Goal: Task Accomplishment & Management: Use online tool/utility

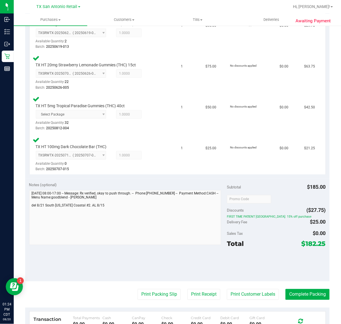
scroll to position [195, 0]
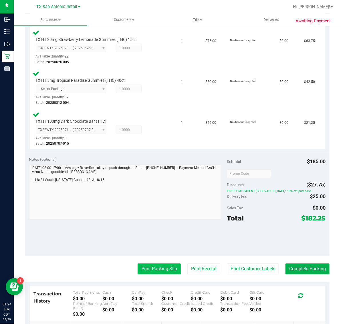
click at [156, 269] on button "Print Packing Slip" at bounding box center [159, 269] width 43 height 11
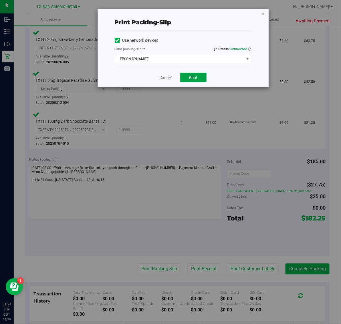
click at [196, 78] on span "Print" at bounding box center [193, 77] width 9 height 5
click at [263, 13] on icon "button" at bounding box center [263, 13] width 4 height 7
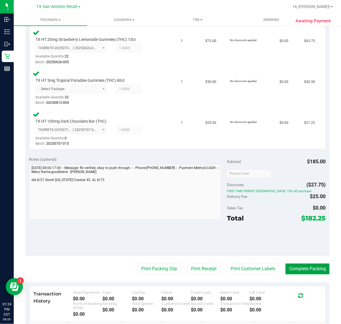
click at [307, 267] on button "Complete Packing" at bounding box center [307, 269] width 44 height 11
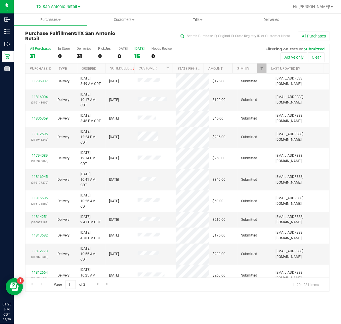
click at [141, 53] on div "15" at bounding box center [139, 56] width 10 height 7
click at [0, 0] on input "Tomorrow 15" at bounding box center [0, 0] width 0 height 0
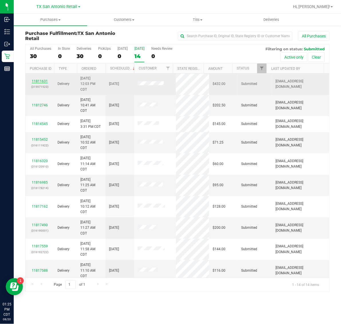
click at [42, 83] on link "11811631" at bounding box center [40, 81] width 16 height 4
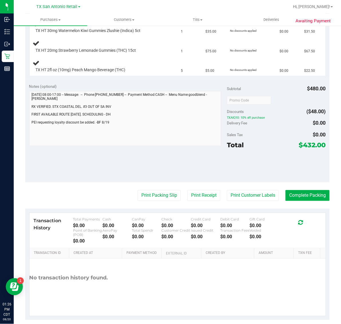
scroll to position [252, 0]
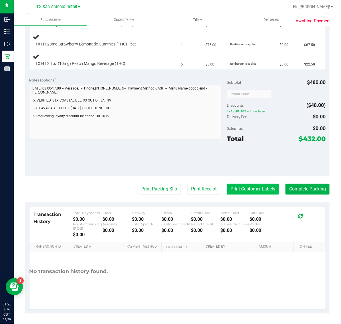
click at [244, 192] on button "Print Customer Labels" at bounding box center [253, 189] width 52 height 11
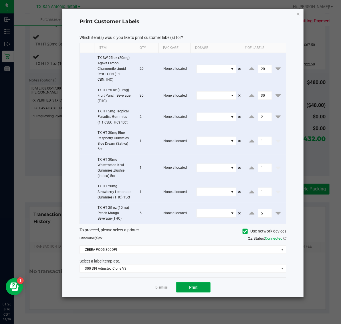
click at [191, 289] on span "Print" at bounding box center [193, 287] width 9 height 5
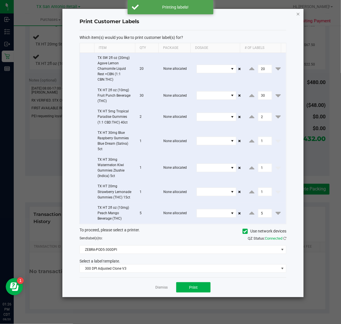
click at [297, 13] on icon "button" at bounding box center [298, 13] width 4 height 7
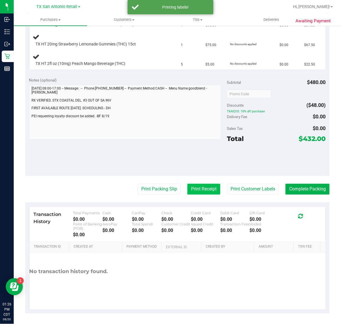
click at [194, 184] on button "Print Receipt" at bounding box center [203, 189] width 33 height 11
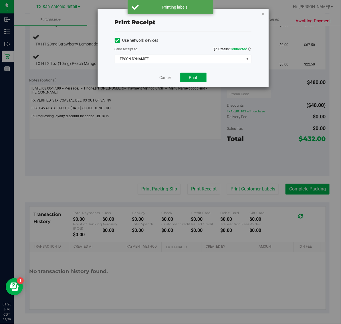
click at [195, 75] on button "Print" at bounding box center [193, 78] width 26 height 10
click at [262, 7] on div "Print receipt Use network devices Send receipt to: QZ Status: Connected EPSON-D…" at bounding box center [172, 162] width 345 height 324
click at [263, 11] on icon "button" at bounding box center [263, 13] width 4 height 7
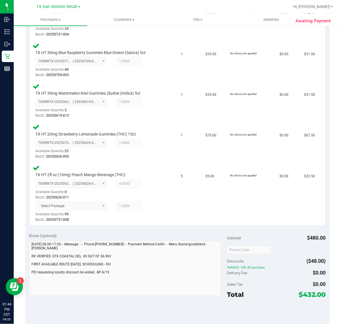
scroll to position [424, 0]
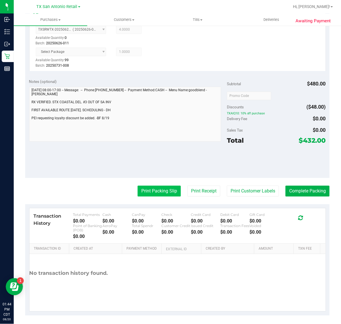
click at [152, 188] on button "Print Packing Slip" at bounding box center [159, 191] width 43 height 11
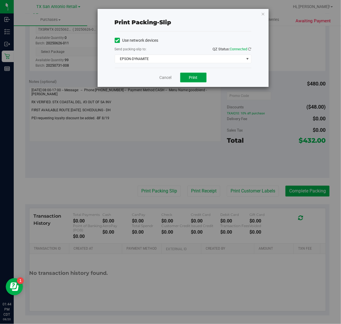
click at [193, 82] on button "Print" at bounding box center [193, 78] width 26 height 10
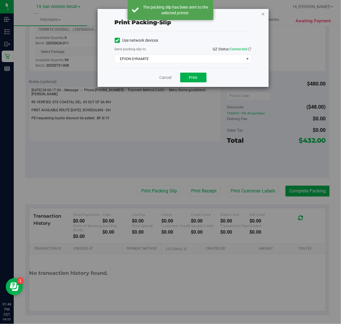
click at [263, 12] on icon "button" at bounding box center [263, 13] width 4 height 7
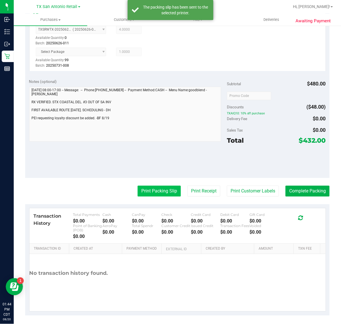
click at [154, 187] on button "Print Packing Slip" at bounding box center [159, 191] width 43 height 11
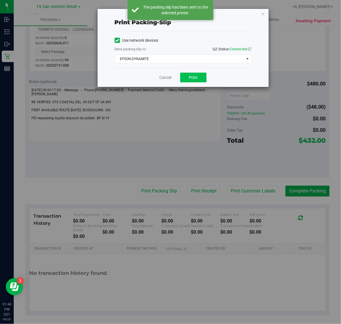
click at [197, 74] on button "Print" at bounding box center [193, 78] width 26 height 10
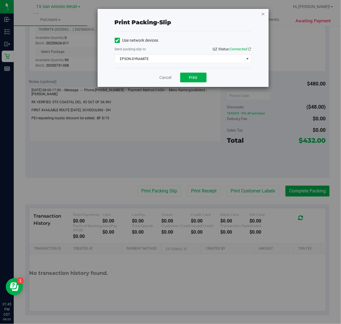
click at [264, 13] on icon "button" at bounding box center [263, 13] width 4 height 7
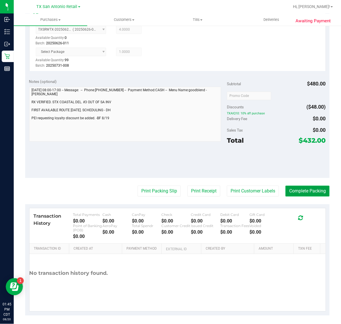
click at [300, 189] on button "Complete Packing" at bounding box center [307, 191] width 44 height 11
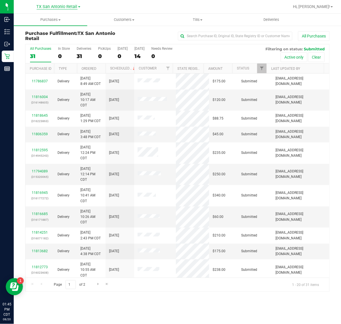
click at [58, 7] on span "TX San Antonio Retail" at bounding box center [57, 6] width 41 height 5
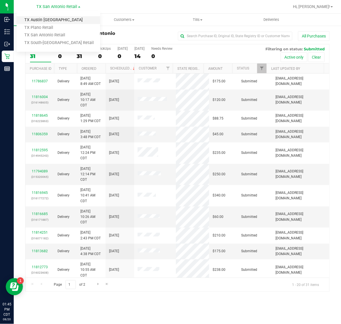
click at [53, 21] on link "TX Austin [GEOGRAPHIC_DATA]" at bounding box center [59, 20] width 84 height 8
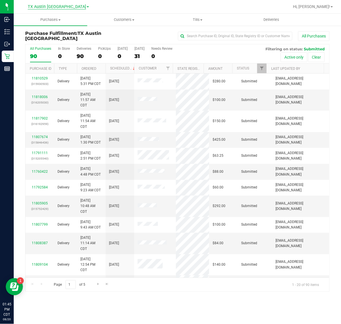
click at [58, 5] on span "TX Austin [GEOGRAPHIC_DATA]" at bounding box center [57, 6] width 58 height 5
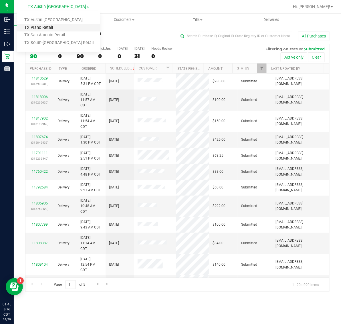
click at [52, 29] on link "TX Plano Retail" at bounding box center [59, 28] width 84 height 8
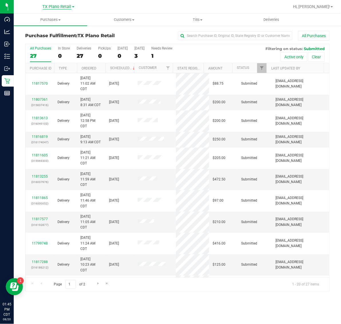
click at [56, 7] on span "TX Plano Retail" at bounding box center [57, 6] width 29 height 5
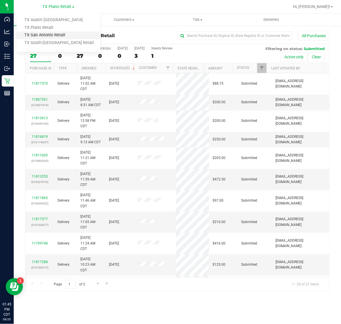
click at [56, 35] on link "TX San Antonio Retail" at bounding box center [59, 35] width 84 height 8
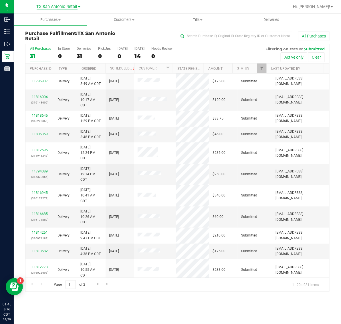
click at [60, 6] on span "TX San Antonio Retail" at bounding box center [57, 6] width 41 height 5
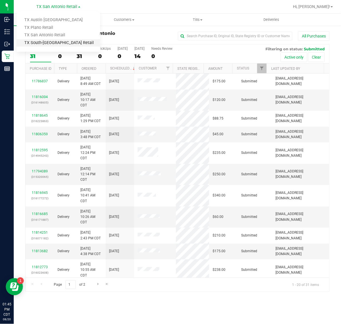
click at [56, 44] on link "TX South-[GEOGRAPHIC_DATA] Retail" at bounding box center [59, 43] width 84 height 8
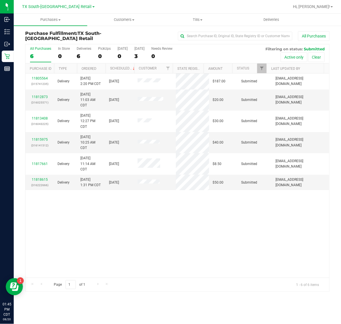
click at [56, 1] on nav "TX South-Austin Retail TX Austin DC TX Plano Retail TX San Antonio Retail TX So…" at bounding box center [177, 7] width 327 height 14
click at [54, 4] on span "TX South-[GEOGRAPHIC_DATA] Retail" at bounding box center [56, 6] width 69 height 5
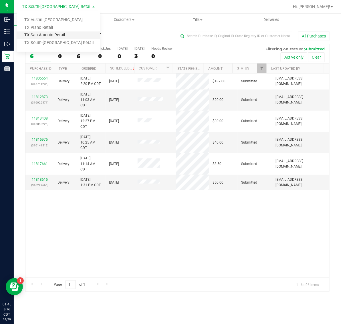
click at [50, 33] on link "TX San Antonio Retail" at bounding box center [59, 35] width 84 height 8
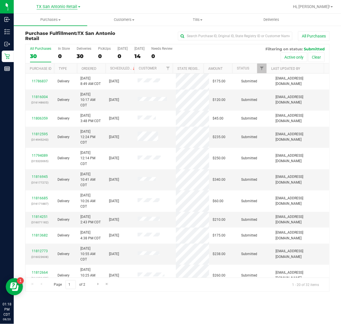
click at [57, 8] on span "TX San Antonio Retail" at bounding box center [57, 6] width 41 height 5
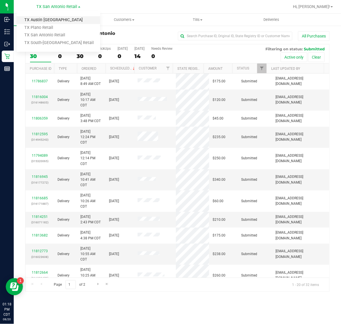
click at [51, 21] on link "TX Austin [GEOGRAPHIC_DATA]" at bounding box center [59, 20] width 84 height 8
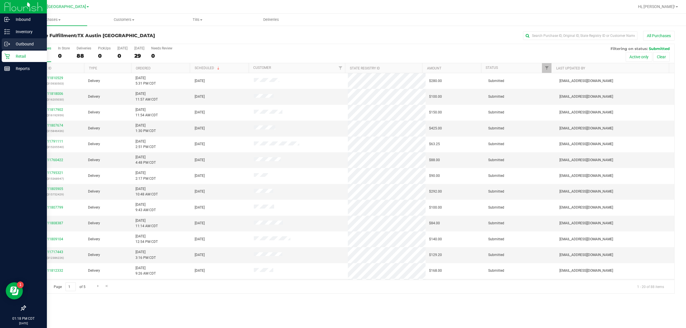
click at [34, 42] on p "Outbound" at bounding box center [27, 44] width 34 height 7
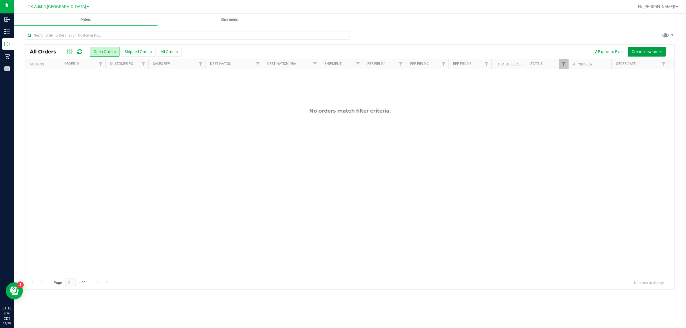
click at [341, 51] on span "Create new order" at bounding box center [647, 51] width 30 height 5
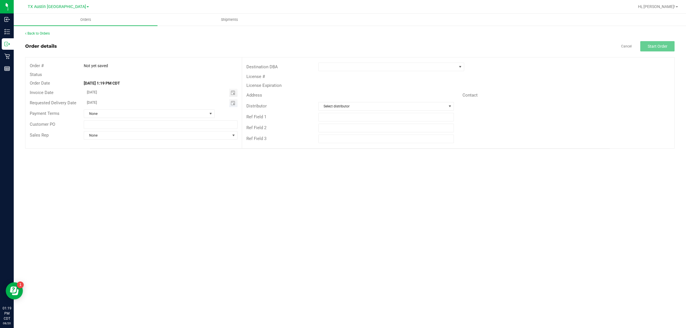
click at [236, 103] on span "Toggle calendar" at bounding box center [233, 103] width 8 height 8
click at [159, 114] on span "TODAY" at bounding box center [157, 113] width 13 height 7
type input "[DATE]"
click at [341, 69] on span at bounding box center [388, 67] width 138 height 8
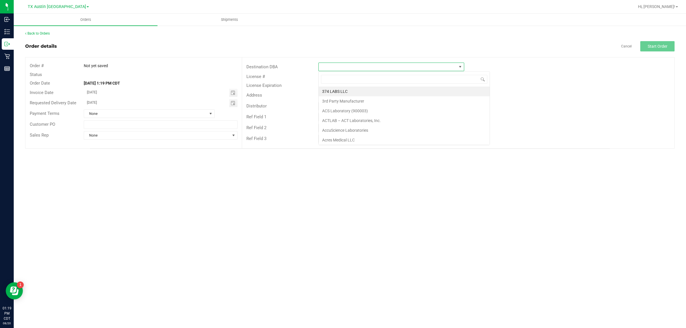
scroll to position [9, 146]
type input "tx"
click at [341, 99] on li "TX San Antonio Retail" at bounding box center [391, 101] width 145 height 10
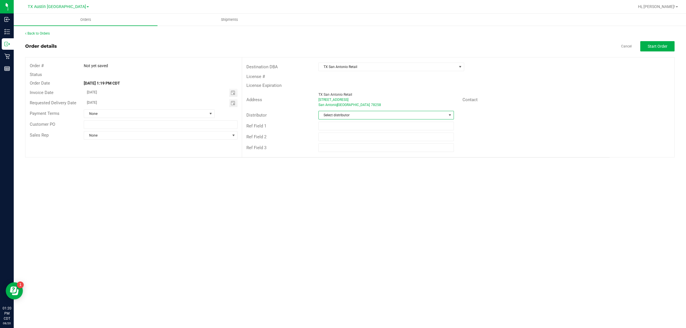
click at [341, 116] on span "Select distributor" at bounding box center [383, 115] width 128 height 8
type input "aus"
click at [341, 137] on li "Austin DC" at bounding box center [386, 140] width 135 height 10
click at [341, 44] on span "Start Order" at bounding box center [658, 46] width 20 height 5
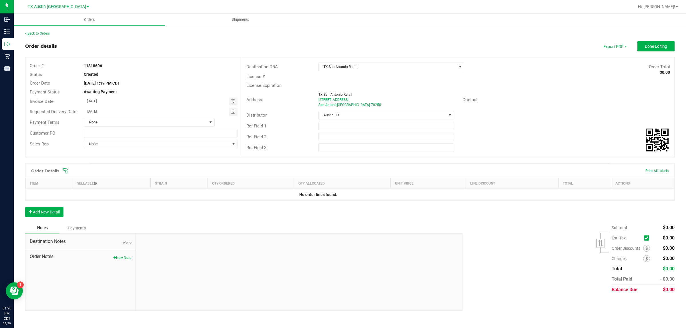
click at [65, 171] on icon at bounding box center [65, 170] width 5 height 5
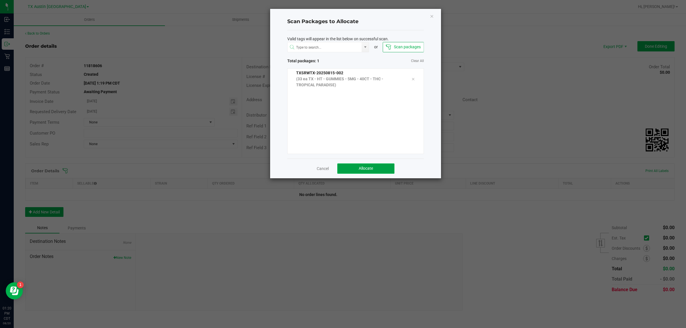
click at [341, 165] on button "Allocate" at bounding box center [365, 169] width 57 height 10
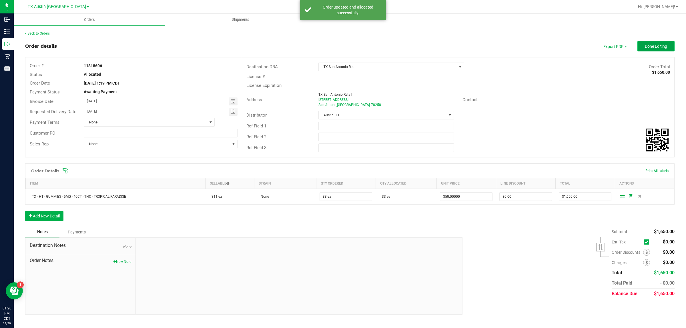
click at [341, 48] on span "Done Editing" at bounding box center [656, 46] width 22 height 5
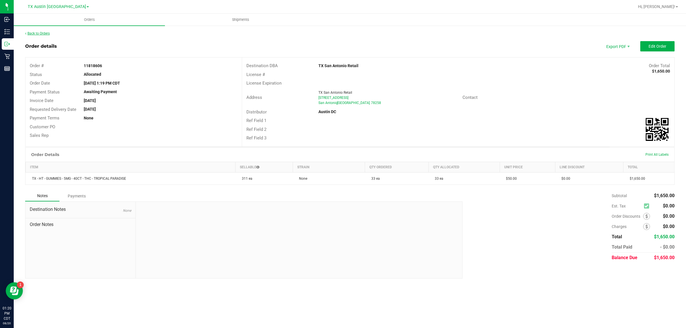
click at [38, 33] on link "Back to Orders" at bounding box center [37, 33] width 25 height 4
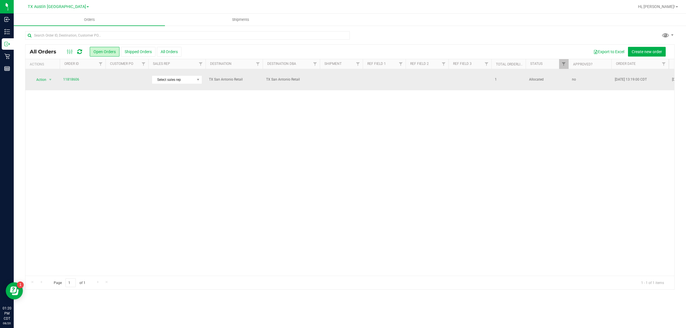
click at [116, 80] on td at bounding box center [127, 79] width 43 height 21
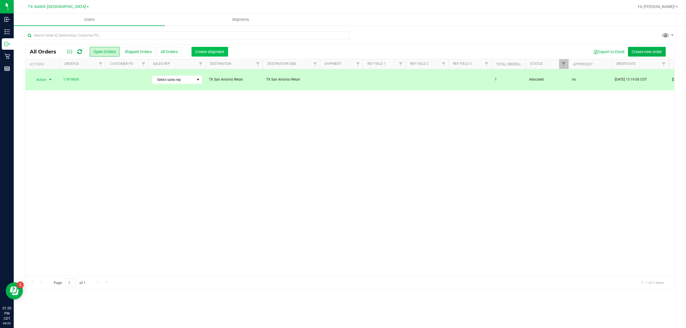
click at [205, 50] on span "Create shipment" at bounding box center [209, 51] width 29 height 5
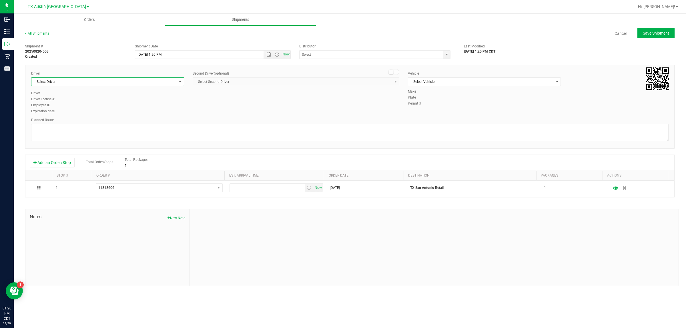
click at [123, 85] on span "Select Driver" at bounding box center [103, 82] width 145 height 8
click at [126, 102] on li "William Bates" at bounding box center [107, 106] width 152 height 9
type input "bat"
click at [341, 84] on span "Select Vehicle" at bounding box center [480, 82] width 145 height 8
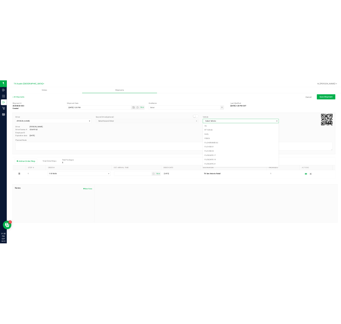
scroll to position [381, 0]
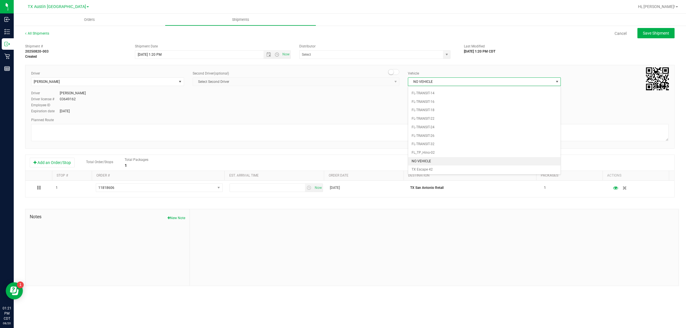
click at [341, 83] on span "NO VEHICLE" at bounding box center [480, 82] width 145 height 8
click at [341, 57] on input "text" at bounding box center [369, 55] width 139 height 8
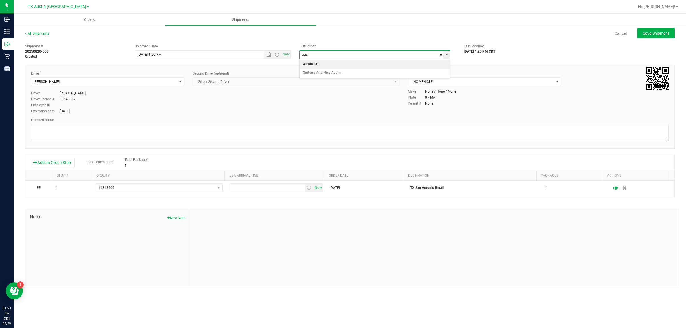
click at [341, 63] on li "Austin DC" at bounding box center [375, 64] width 151 height 9
type input "Austin DC"
click at [287, 55] on span "Now" at bounding box center [286, 54] width 10 height 8
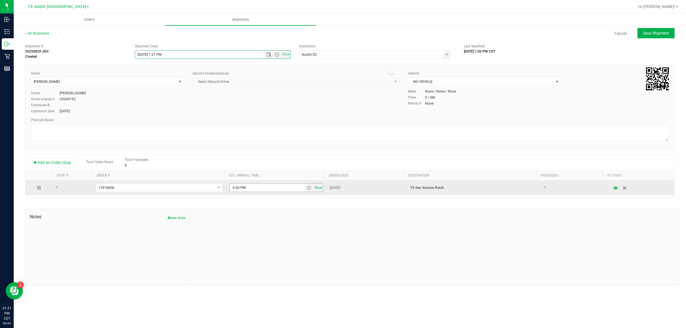
click at [315, 188] on span "Now" at bounding box center [319, 188] width 10 height 8
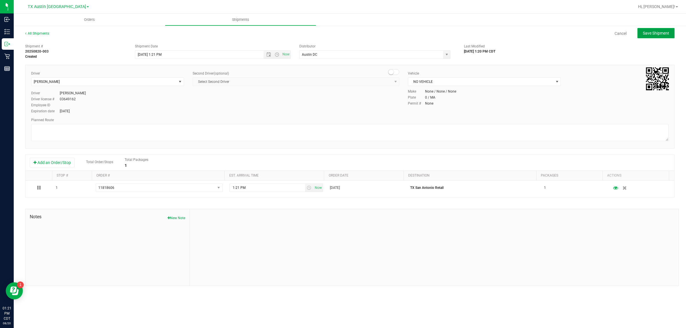
click at [341, 33] on span "Save Shipment" at bounding box center [656, 33] width 26 height 5
type input "8/20/2025 6:21 PM"
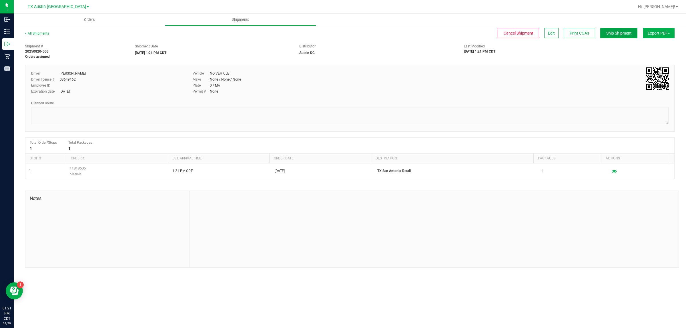
click at [341, 33] on span "Ship Shipment" at bounding box center [619, 33] width 25 height 5
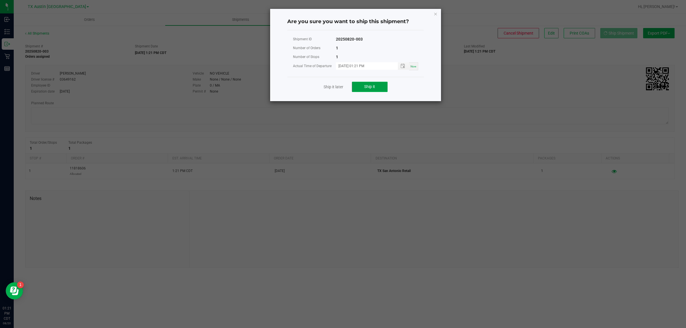
click at [341, 89] on button "Ship it" at bounding box center [370, 87] width 36 height 10
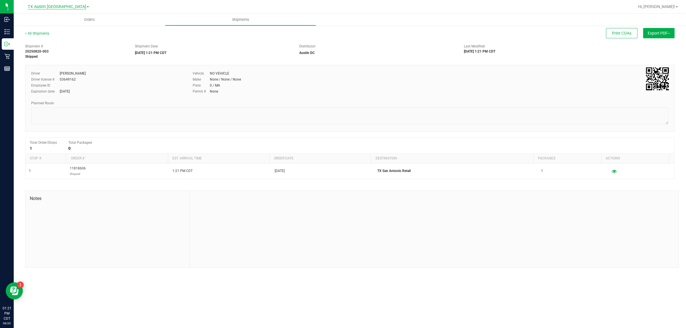
click at [65, 6] on span "TX Austin [GEOGRAPHIC_DATA]" at bounding box center [57, 6] width 58 height 5
click at [54, 36] on link "TX San Antonio Retail" at bounding box center [59, 35] width 84 height 8
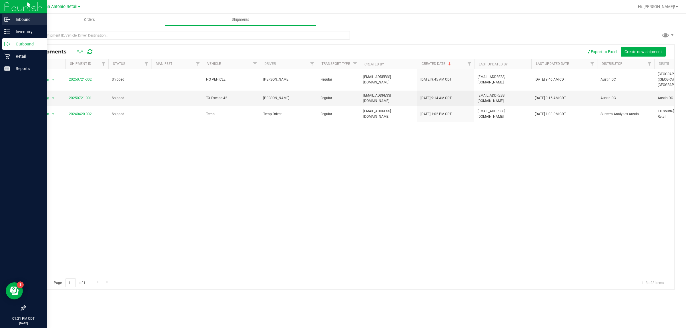
click at [35, 15] on div "Inbound" at bounding box center [24, 19] width 45 height 11
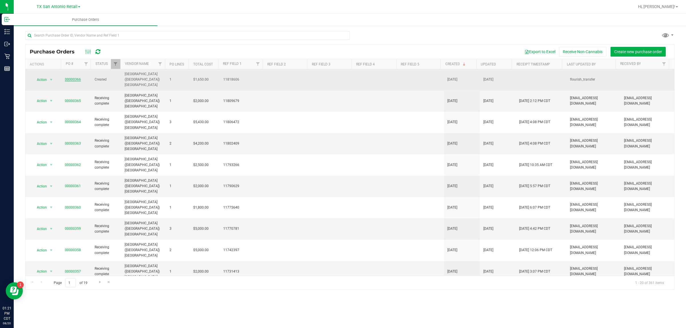
click at [71, 78] on link "00000366" at bounding box center [73, 80] width 16 height 4
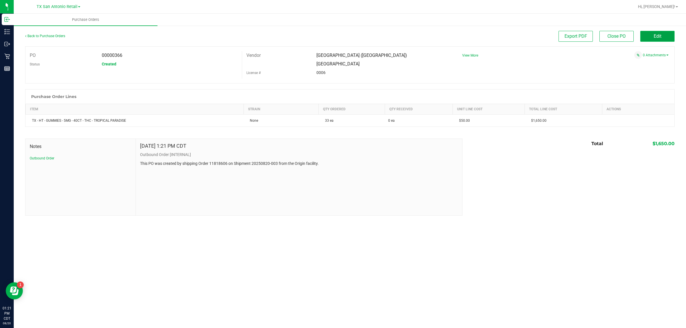
click at [341, 37] on button "Edit" at bounding box center [658, 36] width 34 height 11
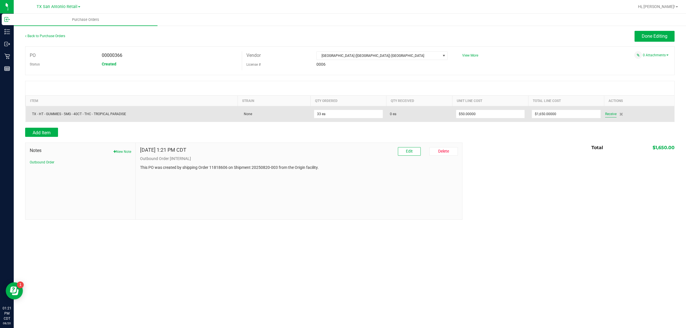
click at [341, 116] on span "Receive" at bounding box center [610, 114] width 11 height 7
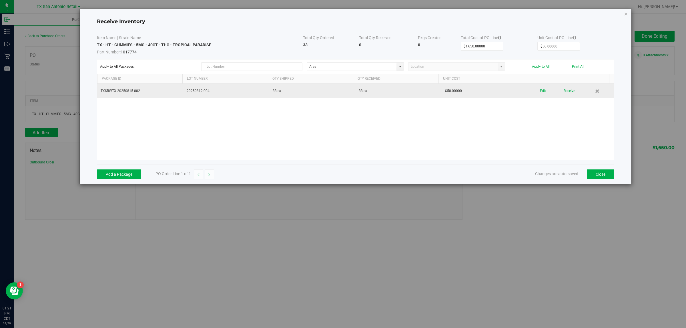
click at [341, 91] on button "Receive" at bounding box center [569, 91] width 11 height 10
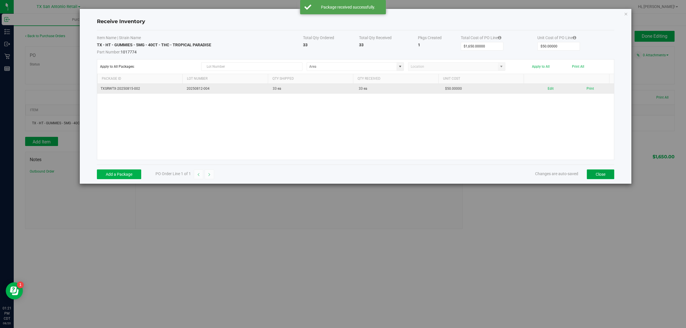
click at [341, 177] on button "Close" at bounding box center [600, 175] width 27 height 10
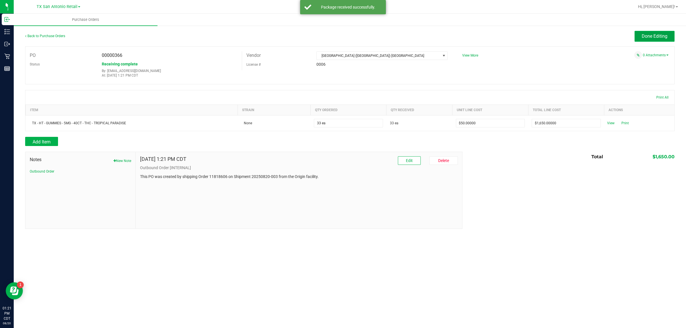
click at [341, 36] on span "Done Editing" at bounding box center [655, 35] width 26 height 5
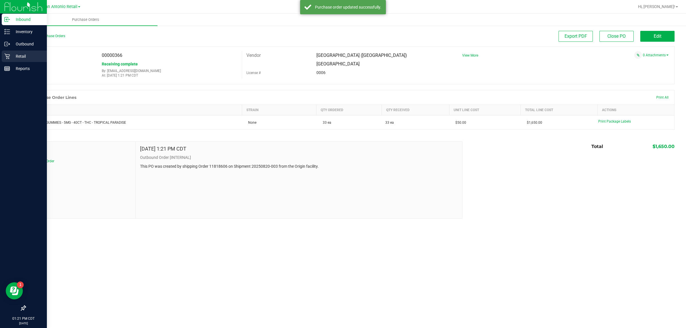
click at [21, 56] on p "Retail" at bounding box center [27, 56] width 34 height 7
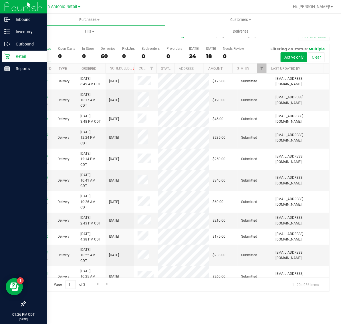
click at [12, 57] on p "Retail" at bounding box center [27, 56] width 34 height 7
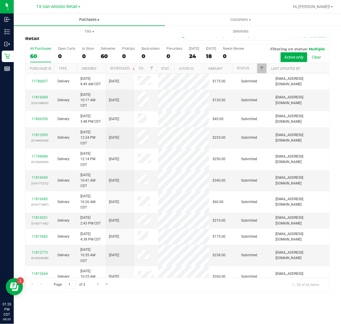
click at [82, 19] on span "Purchases" at bounding box center [89, 19] width 151 height 5
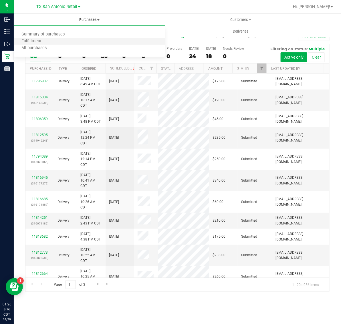
click at [75, 38] on li "Fulfillment" at bounding box center [89, 41] width 151 height 7
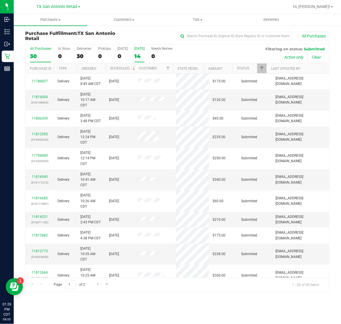
click at [137, 53] on div "14" at bounding box center [139, 56] width 10 height 7
click at [0, 0] on input "[DATE] 14" at bounding box center [0, 0] width 0 height 0
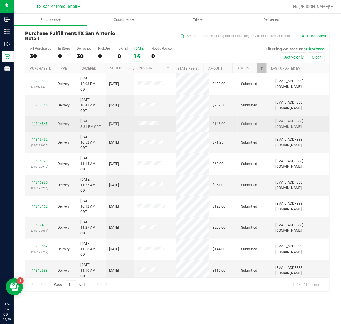
click at [41, 126] on link "11814545" at bounding box center [40, 124] width 16 height 4
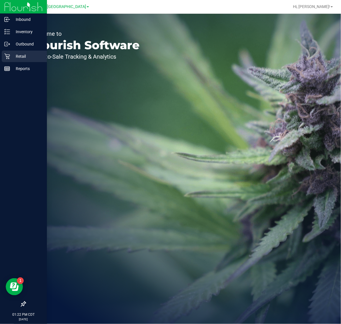
click at [12, 59] on p "Retail" at bounding box center [27, 56] width 34 height 7
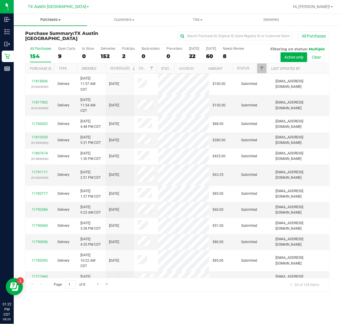
click at [45, 19] on span "Purchases" at bounding box center [51, 19] width 74 height 5
click at [49, 41] on li "Fulfillment" at bounding box center [51, 41] width 74 height 7
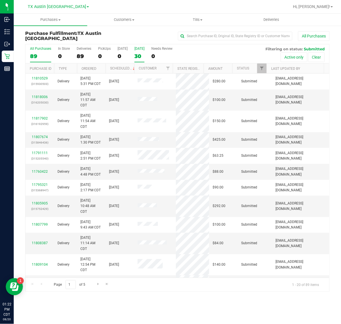
click at [144, 53] on div "30" at bounding box center [139, 56] width 10 height 7
click at [0, 0] on input "Tomorrow 30" at bounding box center [0, 0] width 0 height 0
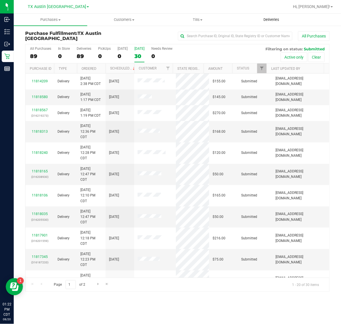
click at [265, 19] on span "Deliveries" at bounding box center [271, 19] width 31 height 5
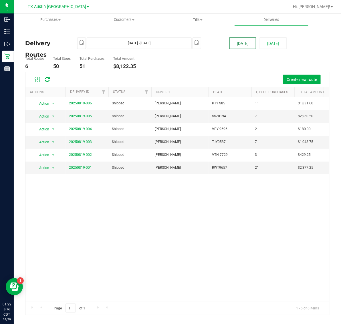
click at [245, 41] on button "[DATE]" at bounding box center [242, 42] width 27 height 11
click at [85, 166] on link "20250819-001" at bounding box center [80, 168] width 23 height 4
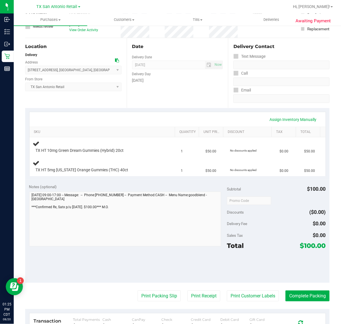
scroll to position [72, 0]
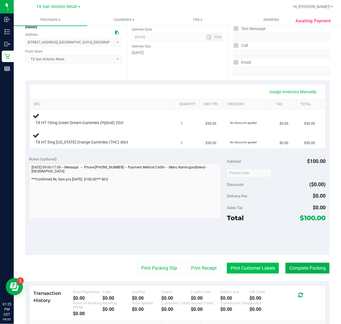
click at [248, 268] on button "Print Customer Labels" at bounding box center [253, 268] width 52 height 11
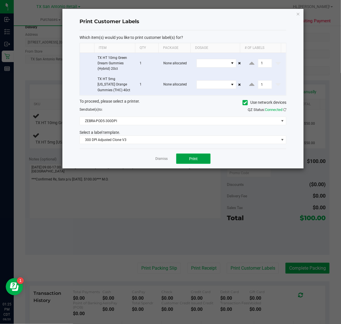
click at [190, 155] on button "Print" at bounding box center [193, 159] width 34 height 10
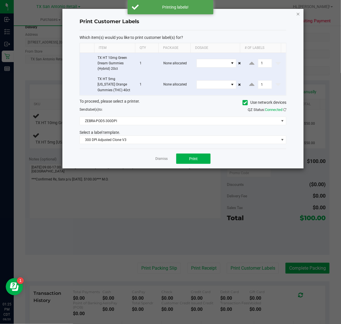
click at [298, 13] on icon "button" at bounding box center [298, 13] width 4 height 7
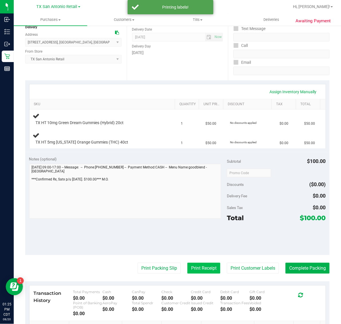
click at [199, 273] on button "Print Receipt" at bounding box center [203, 268] width 33 height 11
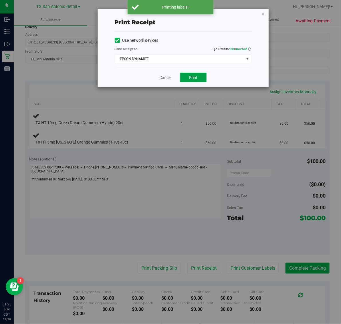
click at [189, 74] on button "Print" at bounding box center [193, 78] width 26 height 10
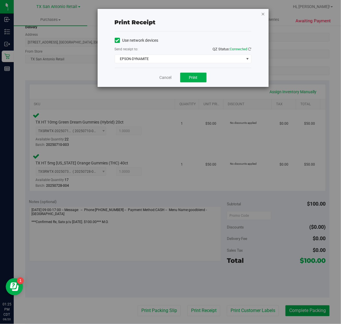
click at [264, 13] on icon "button" at bounding box center [263, 13] width 4 height 7
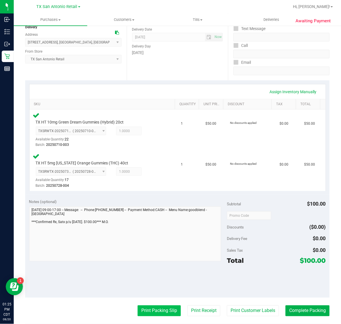
click at [150, 309] on button "Print Packing Slip" at bounding box center [159, 310] width 43 height 11
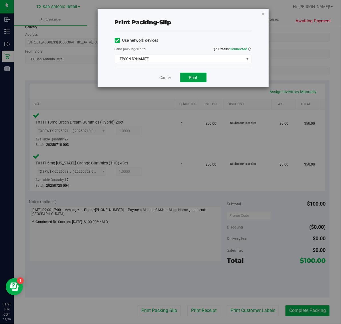
click at [193, 82] on button "Print" at bounding box center [193, 78] width 26 height 10
click at [263, 15] on icon "button" at bounding box center [263, 13] width 4 height 7
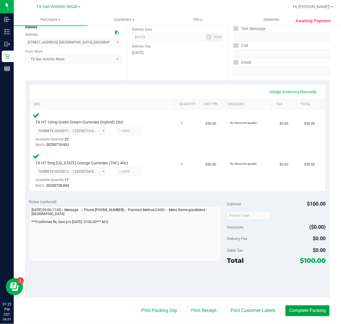
click at [306, 307] on button "Complete Packing" at bounding box center [307, 310] width 44 height 11
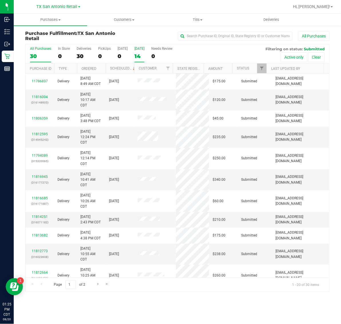
click at [144, 53] on div "14" at bounding box center [139, 56] width 10 height 7
click at [0, 0] on input "[DATE] 14" at bounding box center [0, 0] width 0 height 0
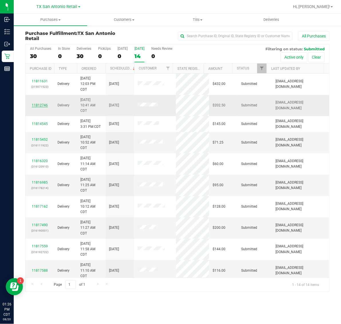
click at [35, 106] on link "11812746" at bounding box center [40, 105] width 16 height 4
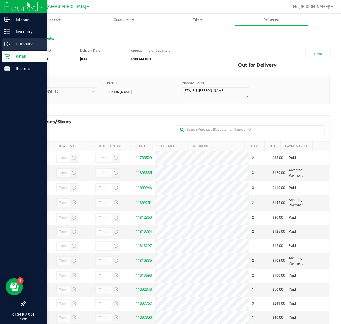
click at [27, 44] on p "Outbound" at bounding box center [27, 44] width 34 height 7
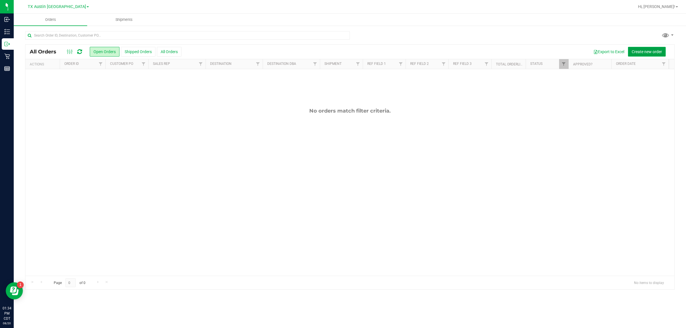
click at [341, 51] on span "Create new order" at bounding box center [647, 51] width 30 height 5
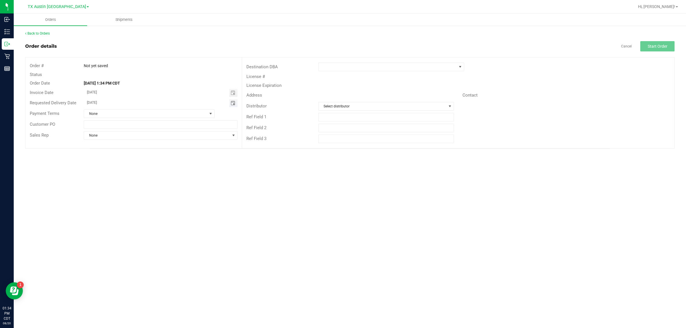
click at [232, 102] on span "Toggle calendar" at bounding box center [233, 103] width 5 height 5
click at [158, 110] on span "TODAY" at bounding box center [157, 113] width 13 height 7
type input "[DATE]"
click at [341, 69] on span at bounding box center [388, 67] width 138 height 8
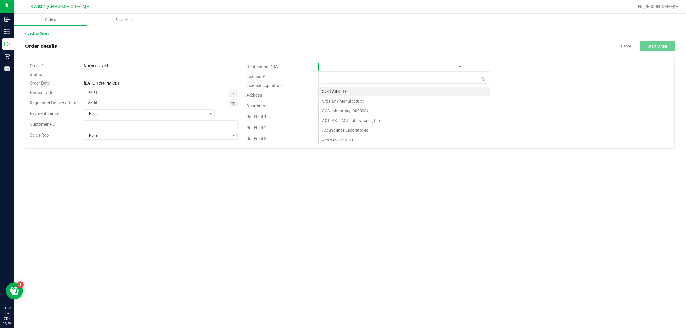
scroll to position [9, 146]
type input "tx"
click at [341, 102] on li "TX San Antonio Retail" at bounding box center [391, 101] width 145 height 10
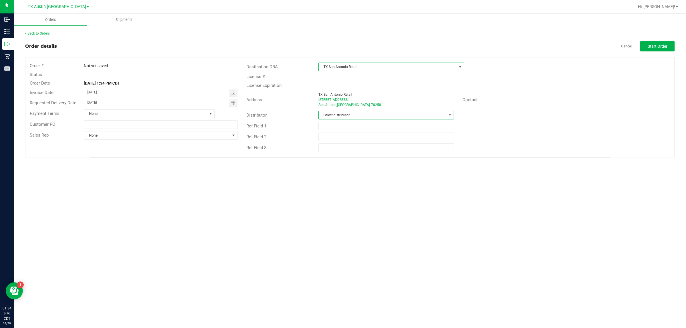
click at [341, 115] on span "Select distributor" at bounding box center [383, 115] width 128 height 8
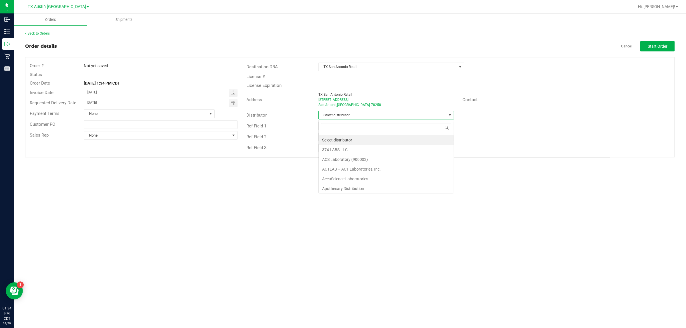
scroll to position [9, 135]
type input "aus"
click at [341, 138] on li "Austin DC" at bounding box center [386, 140] width 135 height 10
click at [341, 43] on button "Start Order" at bounding box center [658, 46] width 34 height 10
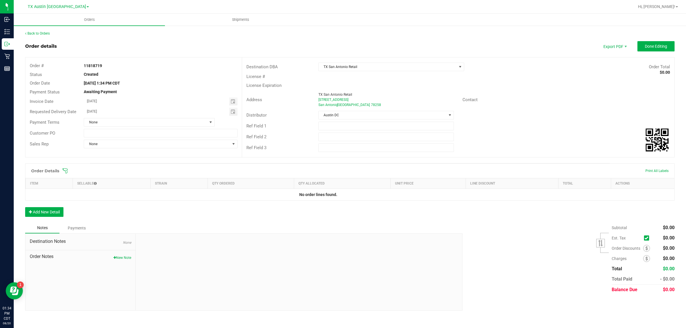
click at [67, 170] on icon at bounding box center [65, 171] width 6 height 6
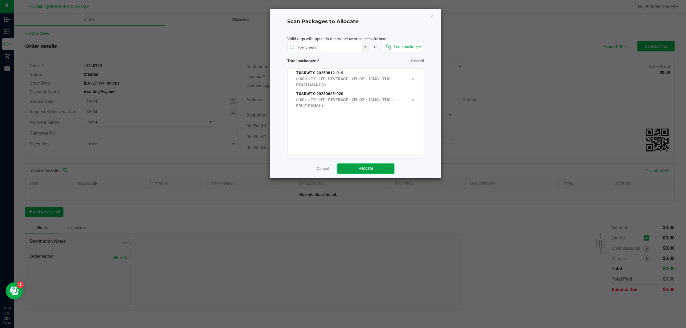
click at [341, 169] on span "Allocate" at bounding box center [366, 168] width 14 height 5
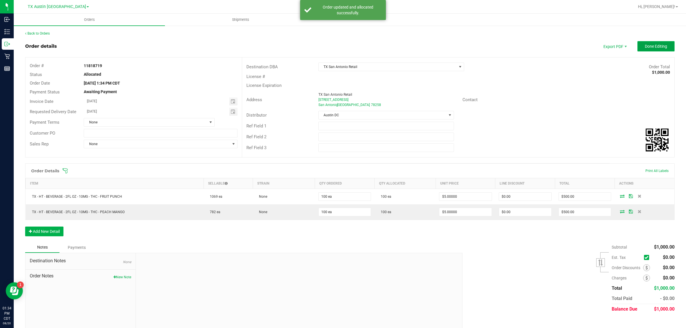
click at [341, 45] on span "Done Editing" at bounding box center [656, 46] width 22 height 5
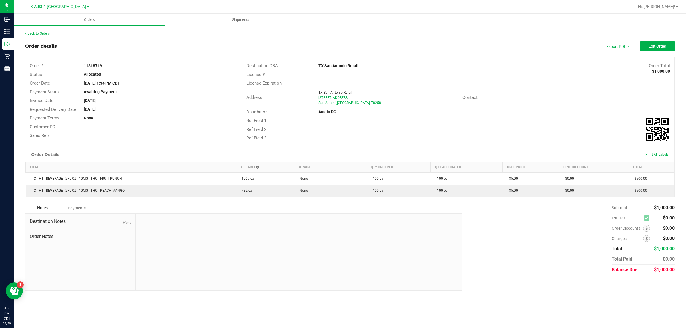
click at [37, 34] on link "Back to Orders" at bounding box center [37, 33] width 25 height 4
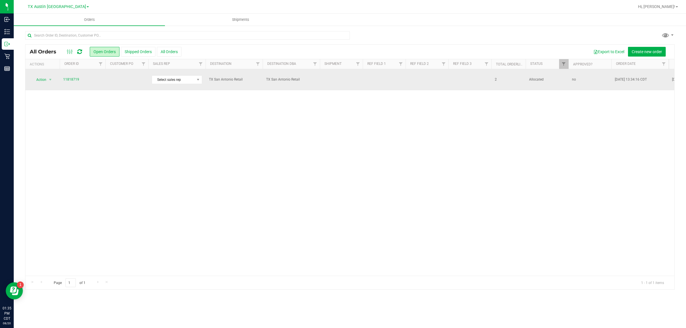
click at [109, 81] on td at bounding box center [127, 79] width 43 height 21
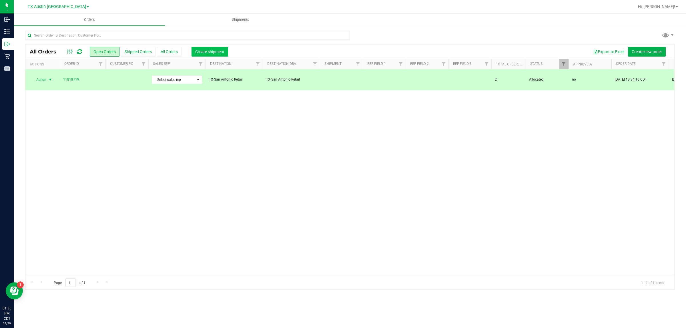
click at [215, 48] on button "Create shipment" at bounding box center [210, 52] width 37 height 10
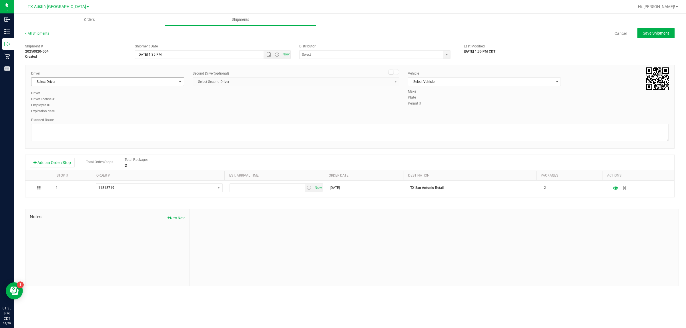
click at [121, 80] on span "Select Driver" at bounding box center [103, 82] width 145 height 8
click at [125, 103] on li "William Bates" at bounding box center [107, 106] width 152 height 9
type input "bat"
click at [341, 83] on span "Select Vehicle" at bounding box center [480, 82] width 145 height 8
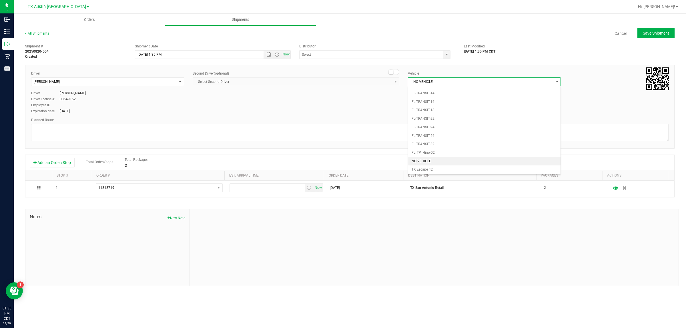
click at [341, 82] on span "NO VEHICLE" at bounding box center [480, 82] width 145 height 8
click at [341, 56] on input "text" at bounding box center [369, 55] width 139 height 8
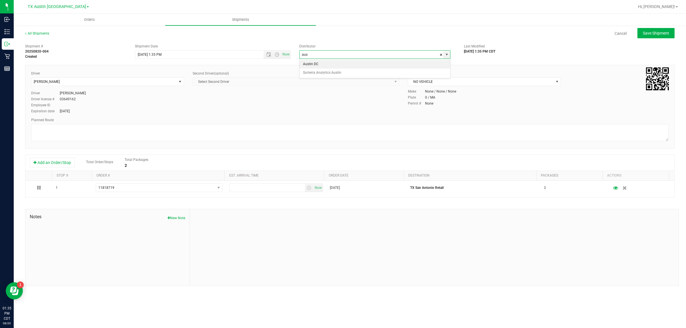
click at [341, 64] on li "Austin DC" at bounding box center [375, 64] width 151 height 9
type input "Austin DC"
click at [287, 53] on span "Now" at bounding box center [286, 54] width 10 height 8
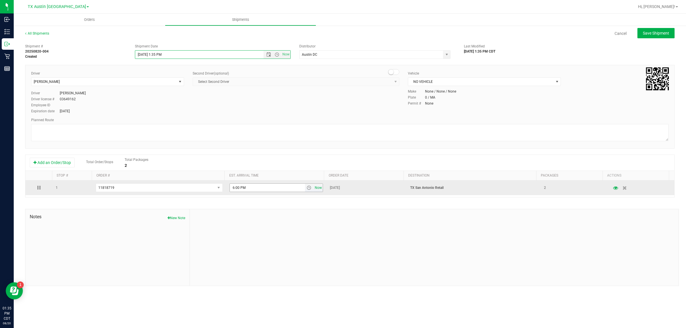
click at [317, 189] on span "Now" at bounding box center [319, 188] width 10 height 8
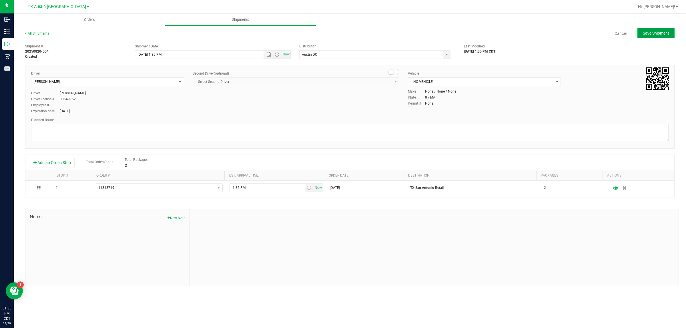
click at [341, 32] on span "Save Shipment" at bounding box center [656, 33] width 26 height 5
type input "8/20/2025 6:35 PM"
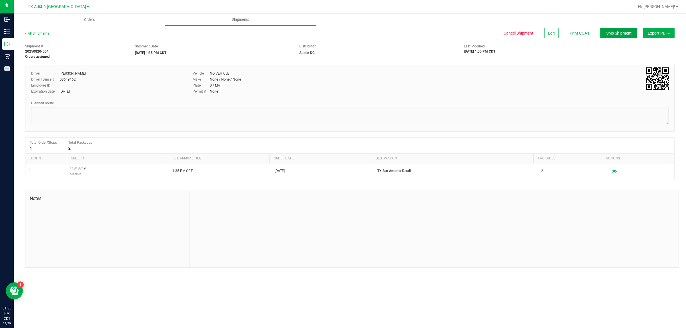
click at [341, 32] on span "Ship Shipment" at bounding box center [619, 33] width 25 height 5
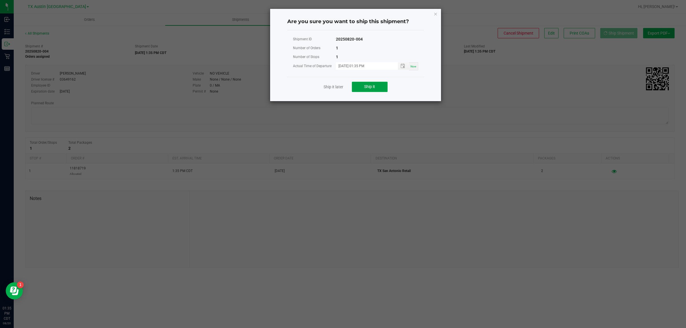
click at [341, 88] on span "Ship it" at bounding box center [369, 86] width 11 height 5
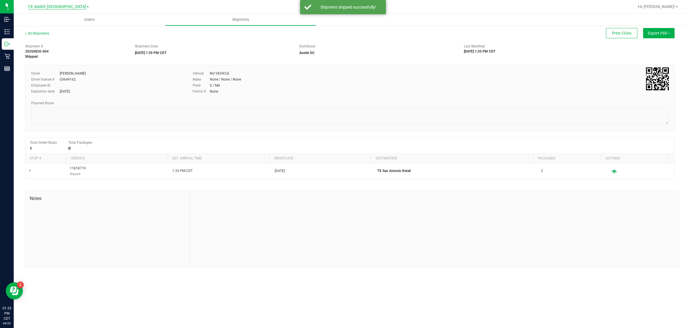
click at [60, 6] on span "TX Austin [GEOGRAPHIC_DATA]" at bounding box center [57, 6] width 58 height 5
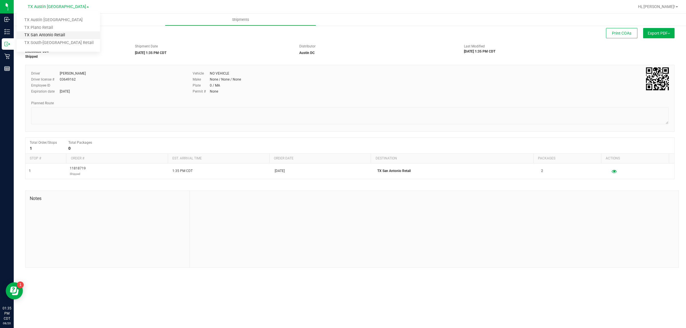
click at [58, 34] on link "TX San Antonio Retail" at bounding box center [59, 35] width 84 height 8
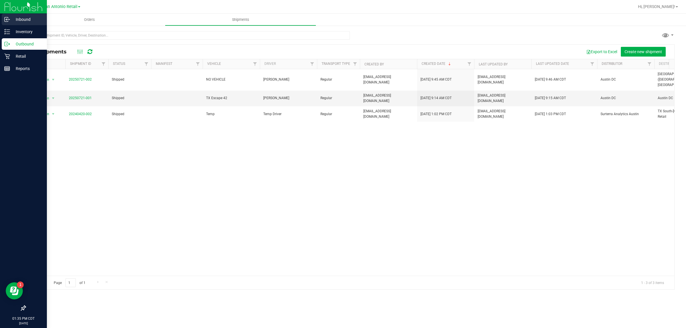
click at [16, 18] on p "Inbound" at bounding box center [27, 19] width 34 height 7
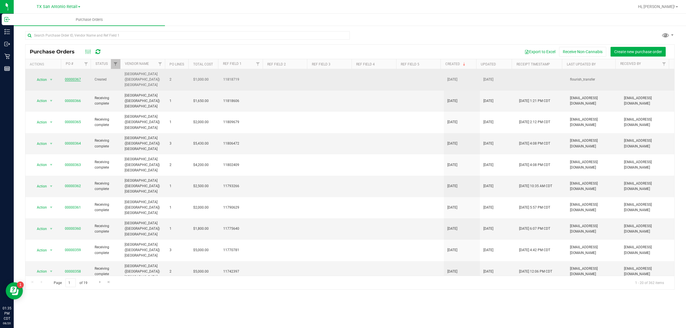
click at [75, 78] on link "00000367" at bounding box center [73, 80] width 16 height 4
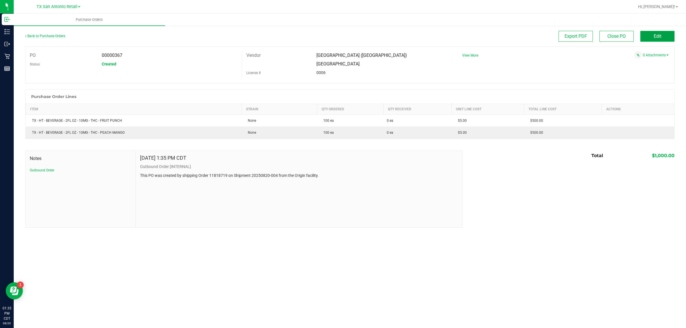
click at [341, 34] on button "Edit" at bounding box center [658, 36] width 34 height 11
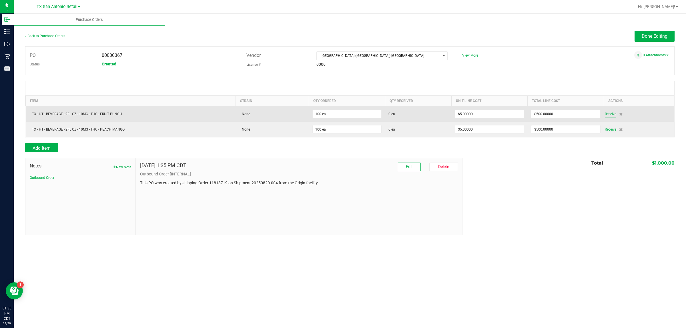
click at [341, 117] on span "Receive" at bounding box center [610, 114] width 11 height 7
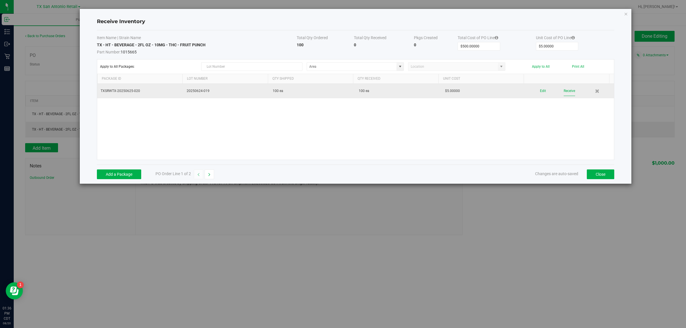
click at [341, 93] on button "Receive" at bounding box center [569, 91] width 11 height 10
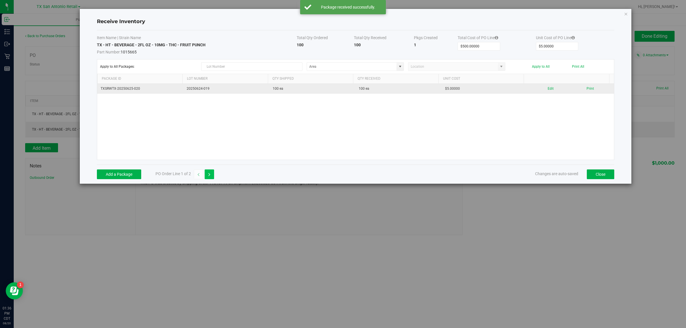
click at [210, 173] on icon "button" at bounding box center [209, 175] width 2 height 4
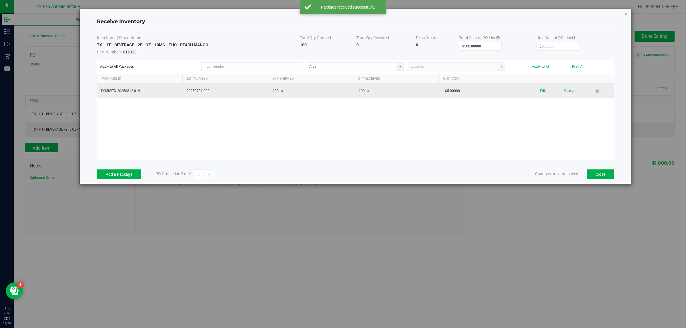
click at [341, 90] on button "Receive" at bounding box center [569, 91] width 11 height 10
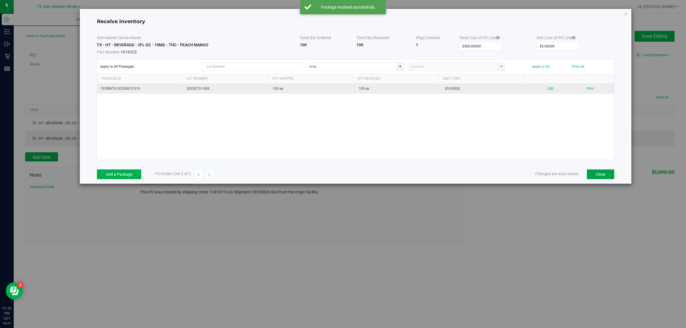
click at [341, 176] on button "Close" at bounding box center [600, 175] width 27 height 10
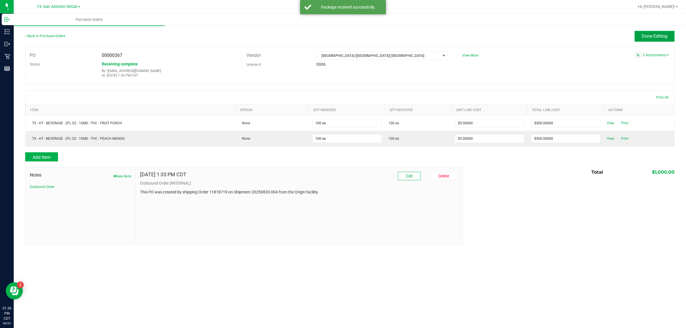
click at [341, 37] on span "Done Editing" at bounding box center [655, 35] width 26 height 5
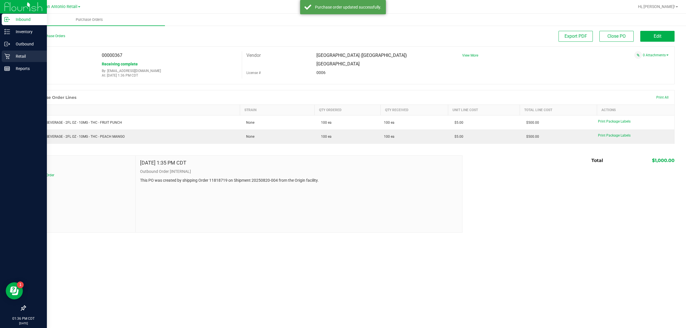
click at [22, 56] on p "Retail" at bounding box center [27, 56] width 34 height 7
